Goal: Transaction & Acquisition: Book appointment/travel/reservation

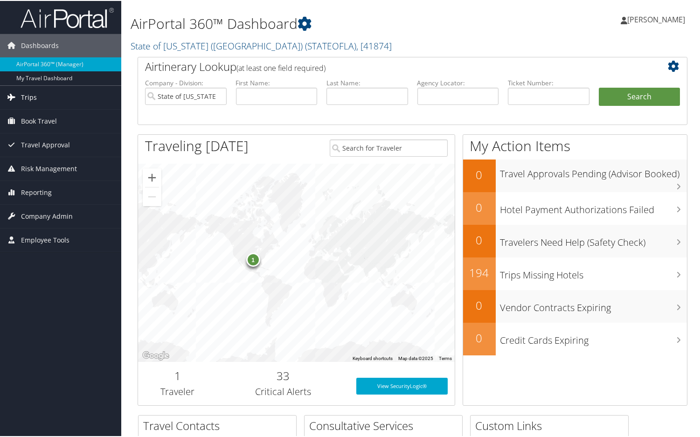
click at [30, 93] on span "Trips" at bounding box center [29, 96] width 16 height 23
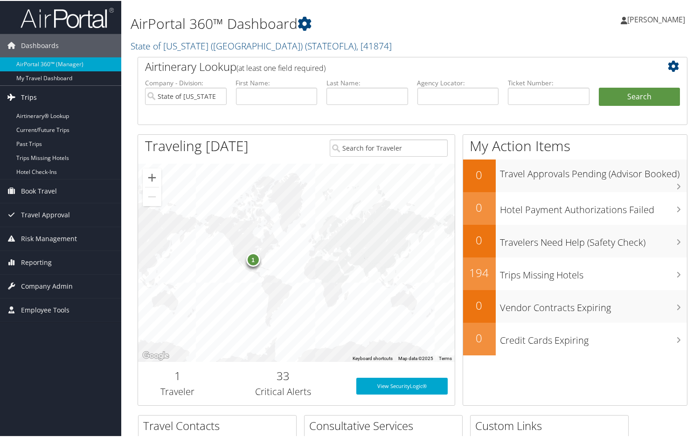
click at [30, 93] on span "Trips" at bounding box center [29, 96] width 16 height 23
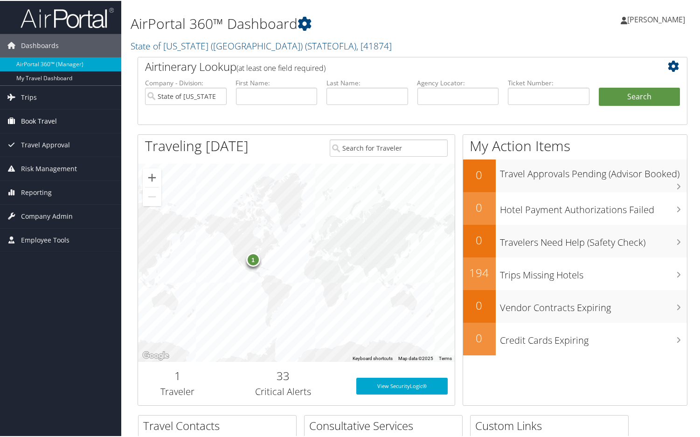
click at [33, 117] on span "Book Travel" at bounding box center [39, 120] width 36 height 23
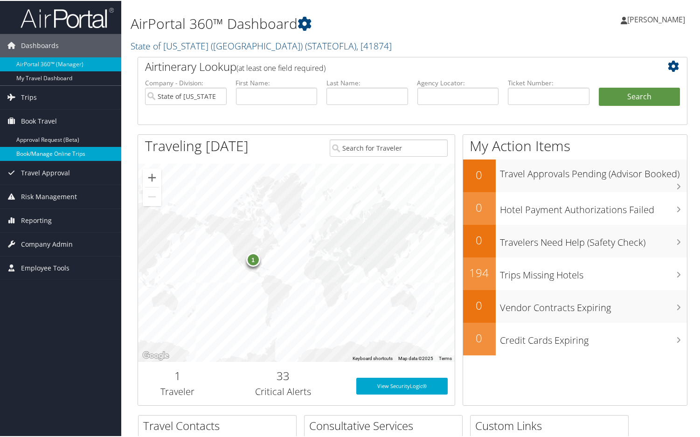
click at [43, 153] on link "Book/Manage Online Trips" at bounding box center [60, 153] width 121 height 14
